Goal: Navigation & Orientation: Find specific page/section

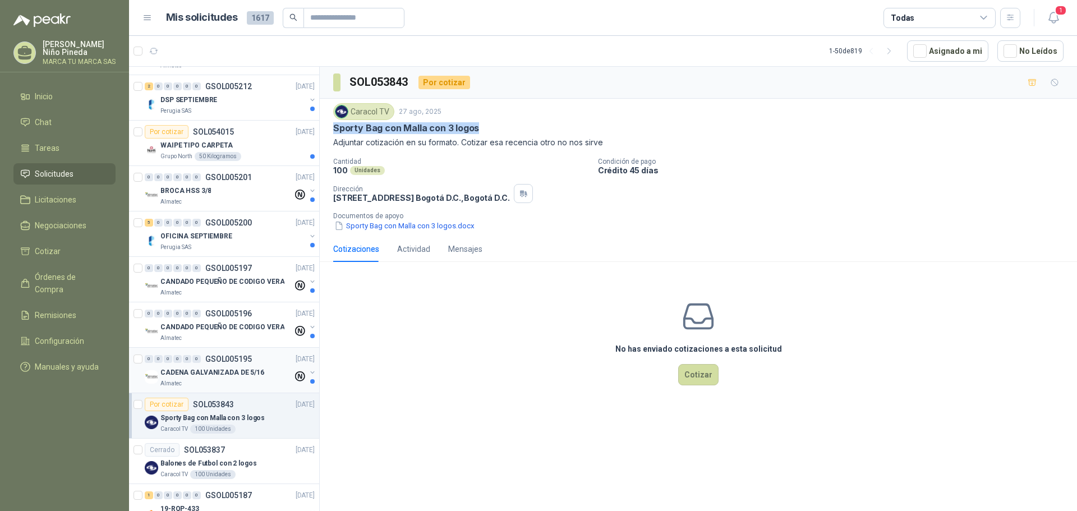
scroll to position [56, 0]
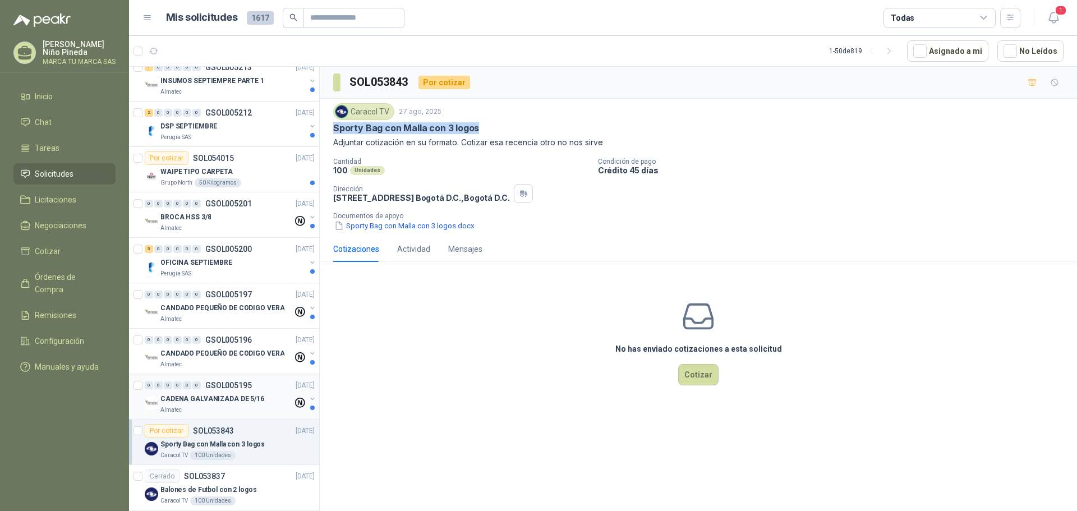
click at [237, 400] on p "CADENA GALVANIZADA DE 5/16" at bounding box center [212, 399] width 104 height 11
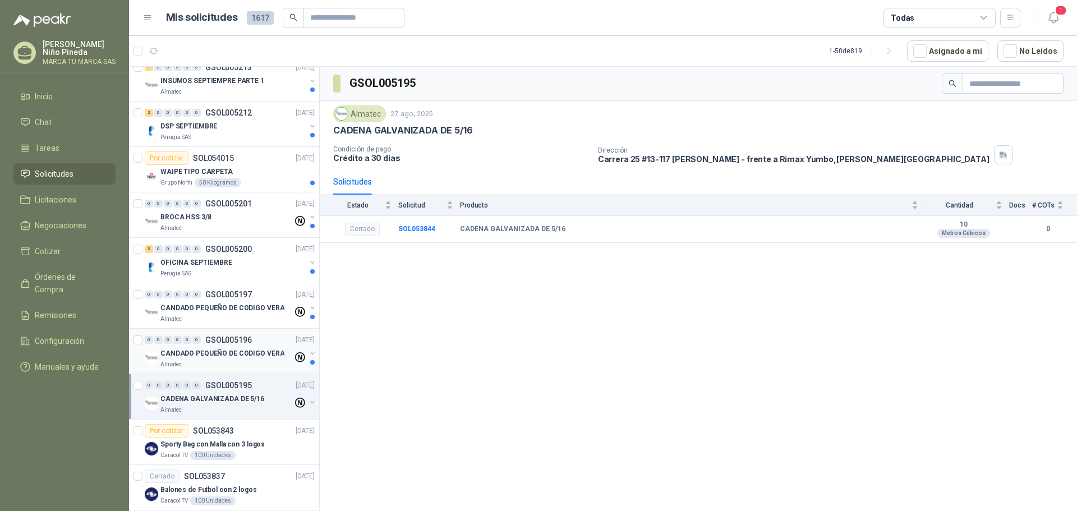
click at [196, 354] on p "CANDADO PEQUEÑO DE CODIGO VERA" at bounding box center [222, 353] width 124 height 11
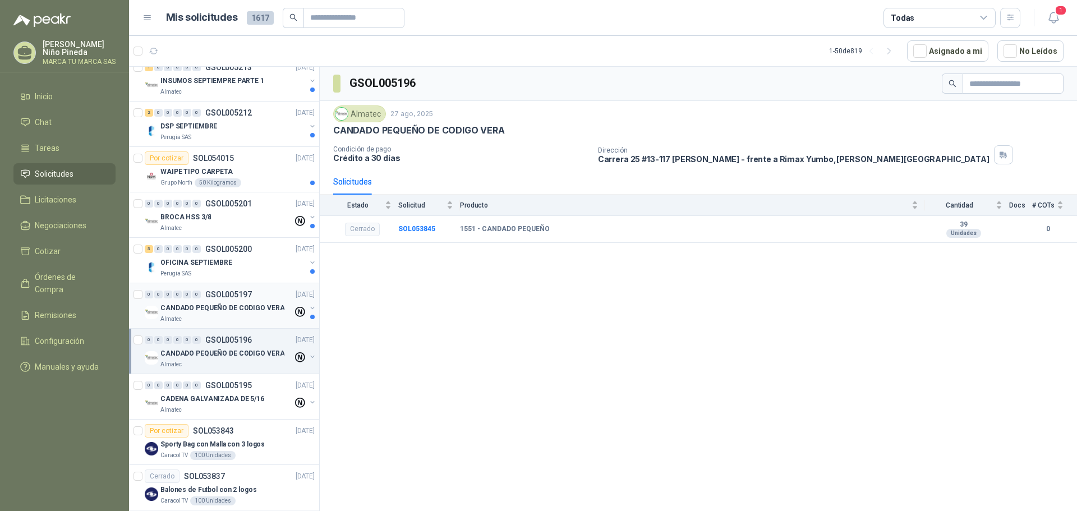
click at [237, 308] on p "CANDADO PEQUEÑO DE CODIGO VERA" at bounding box center [222, 308] width 124 height 11
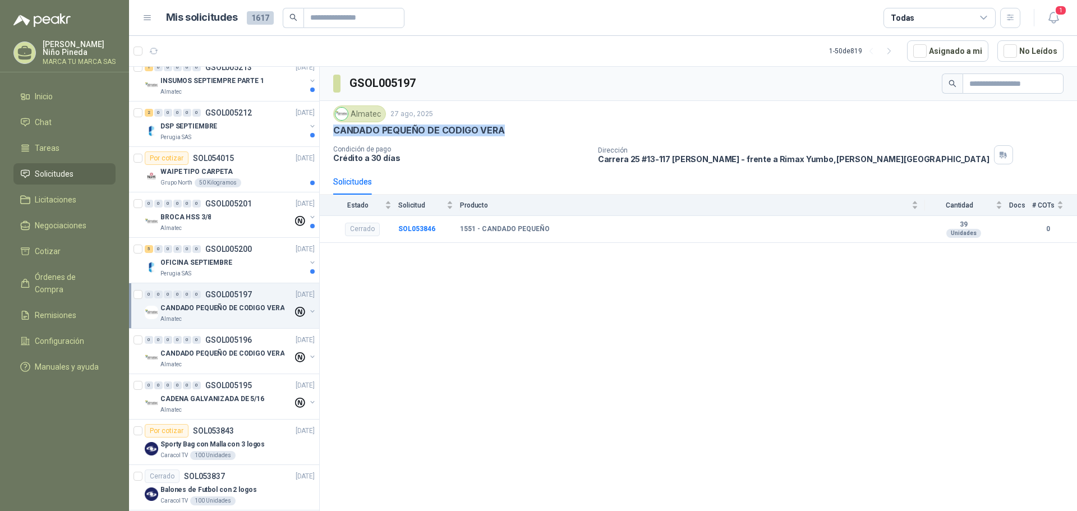
drag, startPoint x: 503, startPoint y: 130, endPoint x: 334, endPoint y: 136, distance: 168.4
click at [334, 136] on div "CANDADO PEQUEÑO DE CODIGO VERA" at bounding box center [698, 131] width 731 height 12
copy p "CANDADO PEQUEÑO DE CODIGO VERA"
click at [229, 267] on div "OFICINA SEPTIEMBRE" at bounding box center [232, 262] width 145 height 13
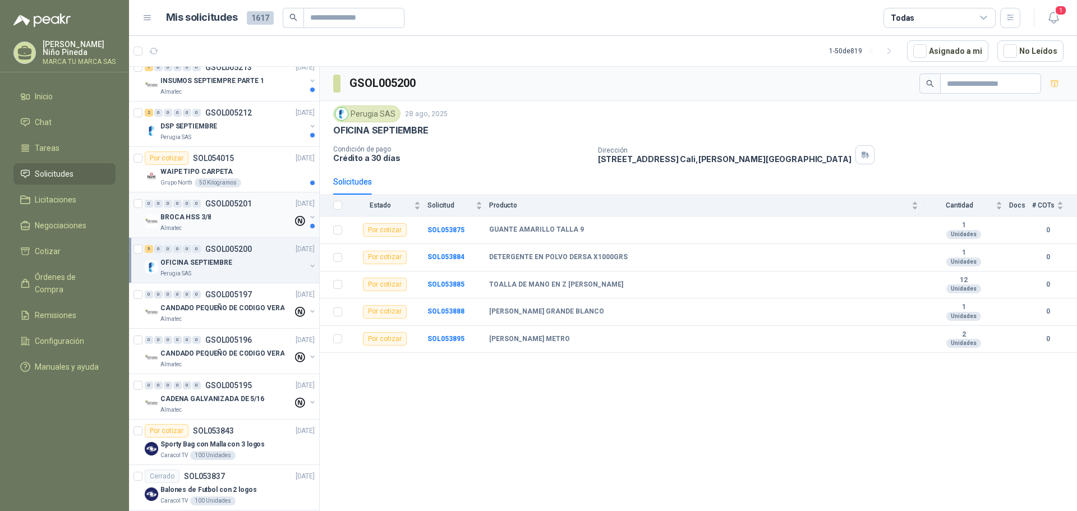
click at [233, 215] on div "BROCA HSS 3/8" at bounding box center [226, 216] width 132 height 13
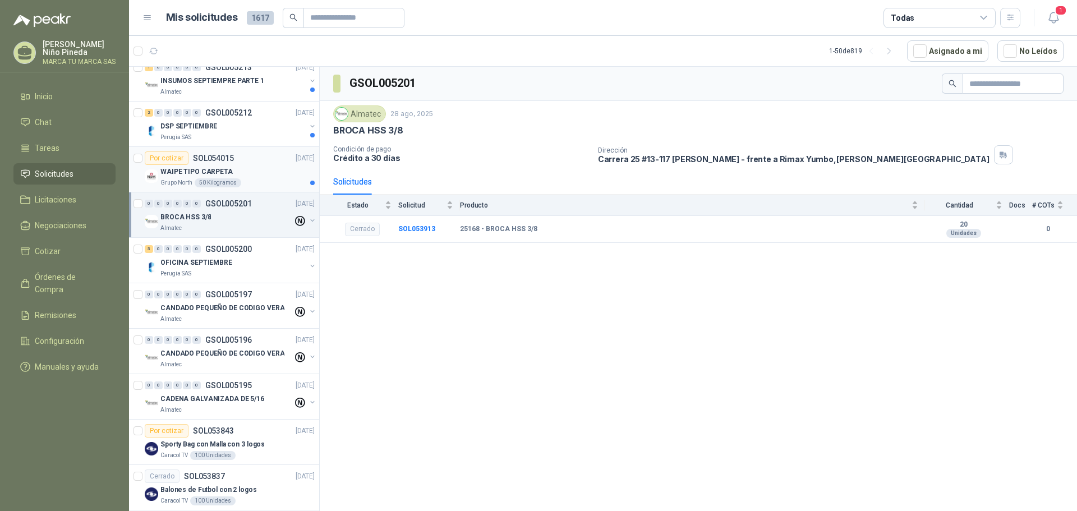
click at [264, 169] on div "WAIPE TIPO CARPETA" at bounding box center [237, 171] width 154 height 13
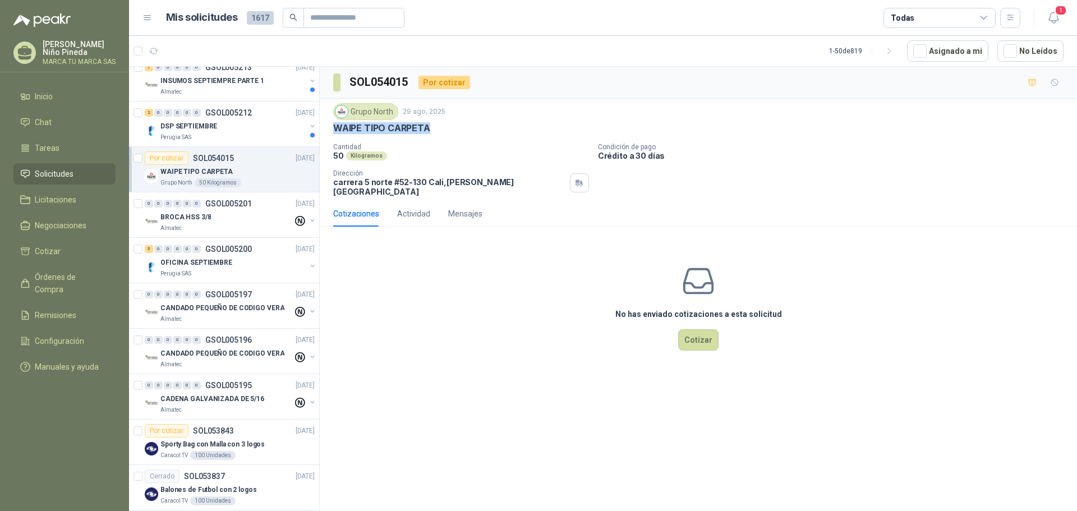
drag, startPoint x: 452, startPoint y: 131, endPoint x: 320, endPoint y: 133, distance: 131.9
click at [320, 133] on div "Grupo North [DATE] WAIPE TIPO CARPETA Cantidad 50 Kilogramos Condición de pago …" at bounding box center [698, 150] width 757 height 102
copy p "WAIPE TIPO CARPETA"
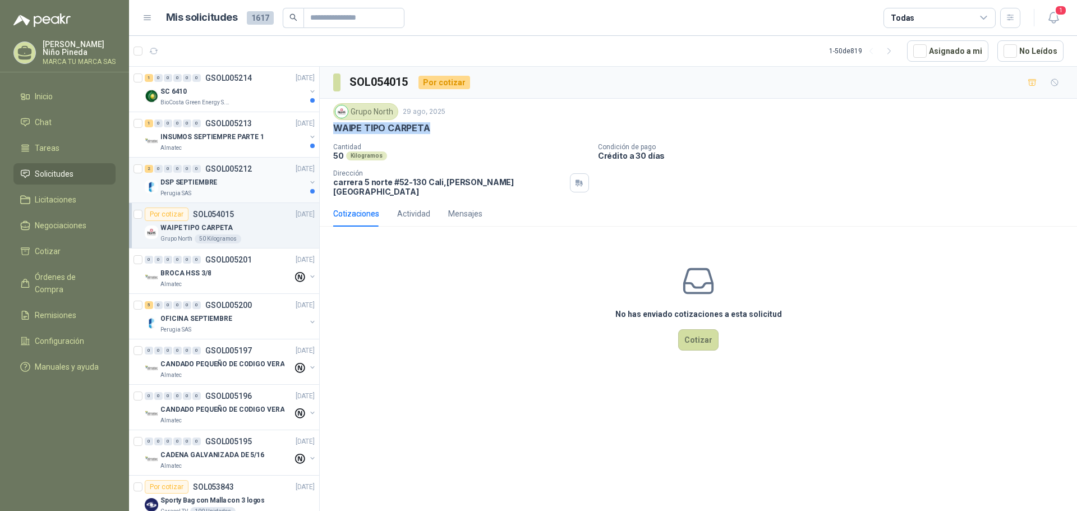
click at [231, 177] on div "DSP SEPTIEMBRE" at bounding box center [232, 182] width 145 height 13
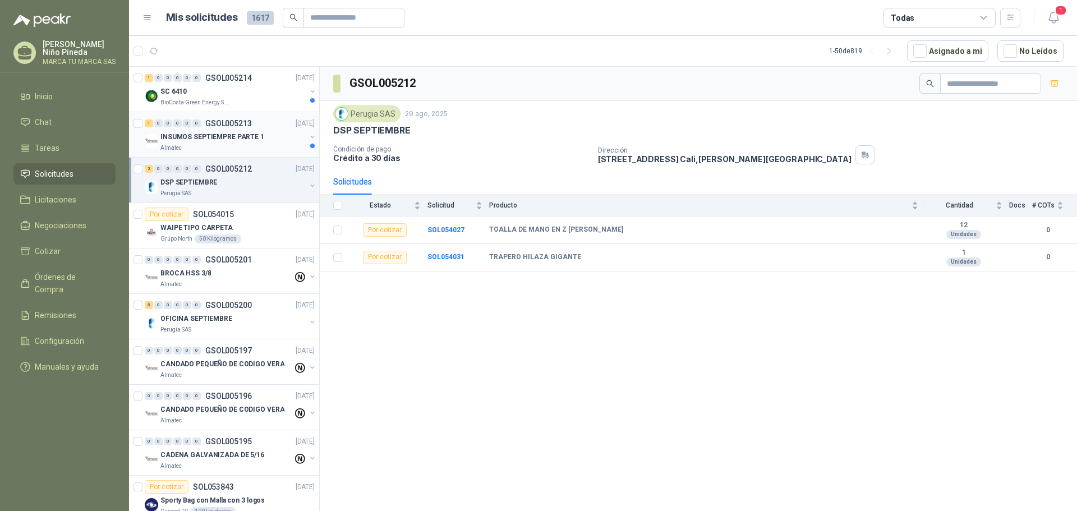
click at [234, 138] on p "INSUMOS SEPTIEMPRE PARTE 1" at bounding box center [212, 137] width 104 height 11
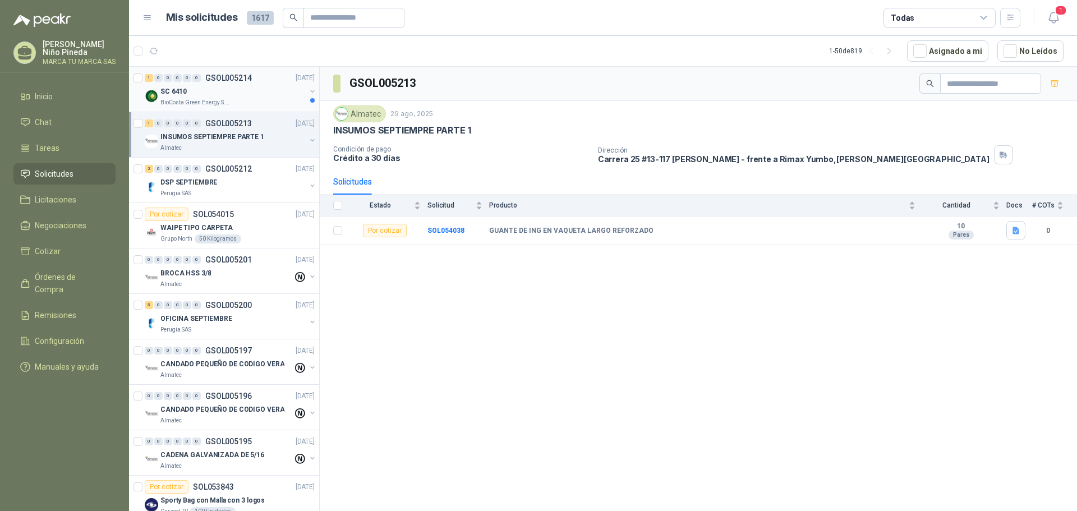
click at [240, 99] on div "BioCosta Green Energy S.A.S" at bounding box center [232, 102] width 145 height 9
